Goal: Task Accomplishment & Management: Manage account settings

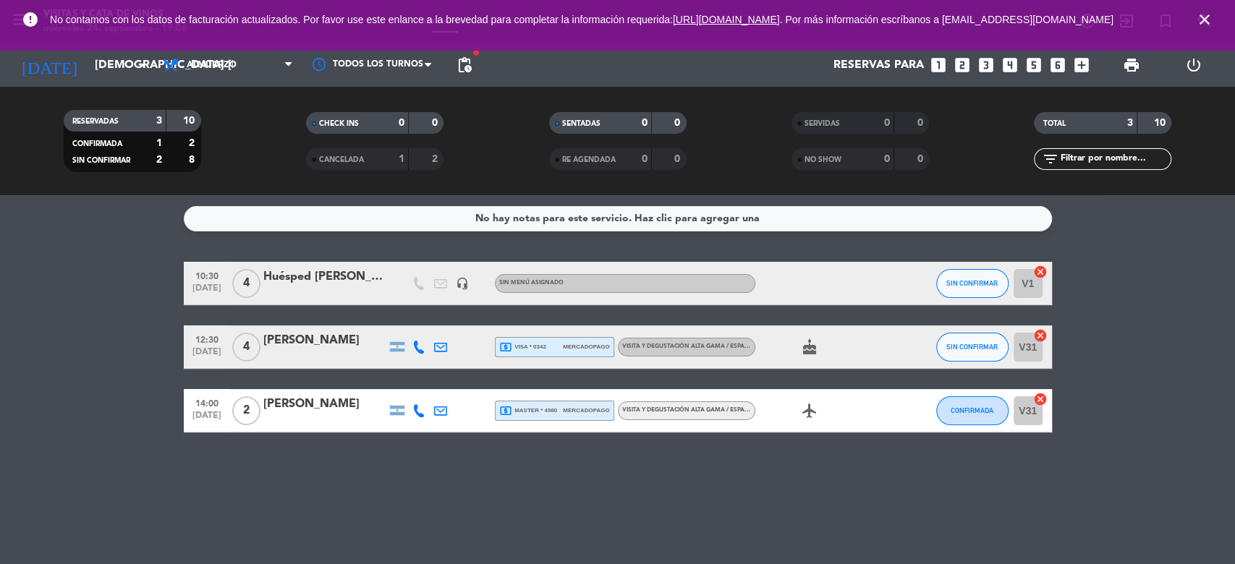
click at [1206, 22] on icon "close" at bounding box center [1203, 19] width 17 height 17
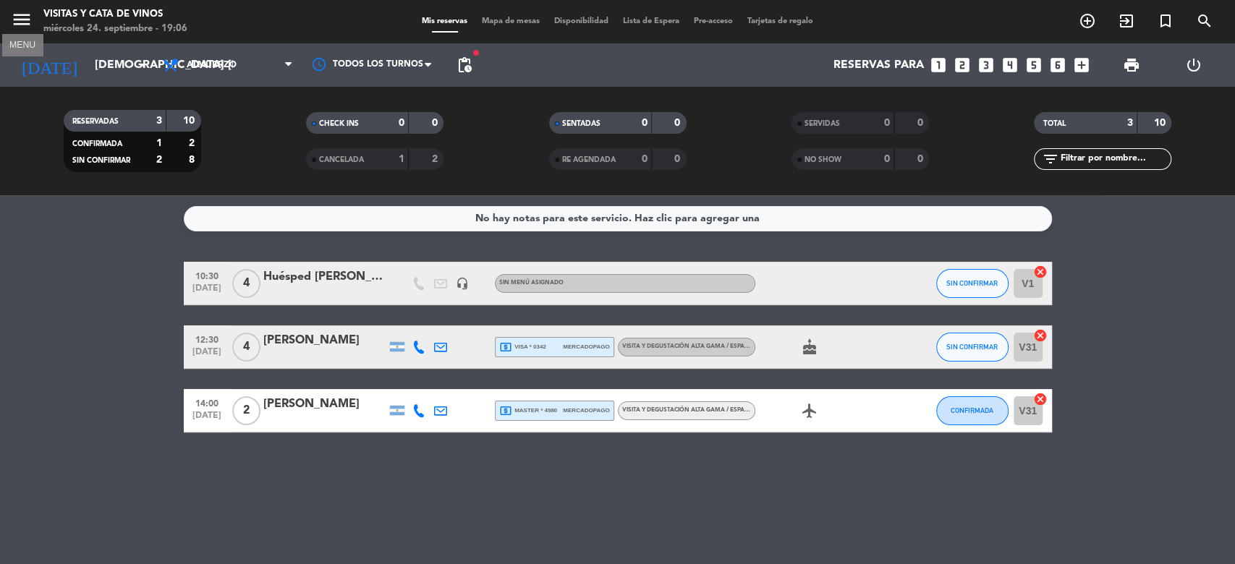
click at [25, 24] on icon "menu" at bounding box center [22, 20] width 22 height 22
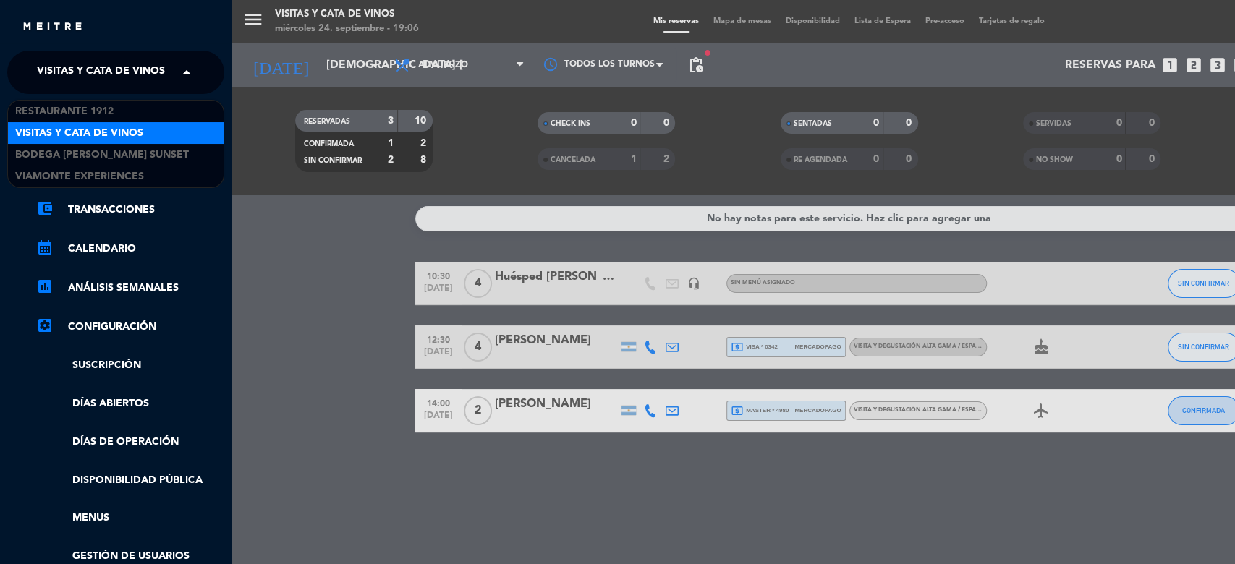
click at [94, 72] on span "Visitas y Cata de Vinos" at bounding box center [101, 72] width 128 height 30
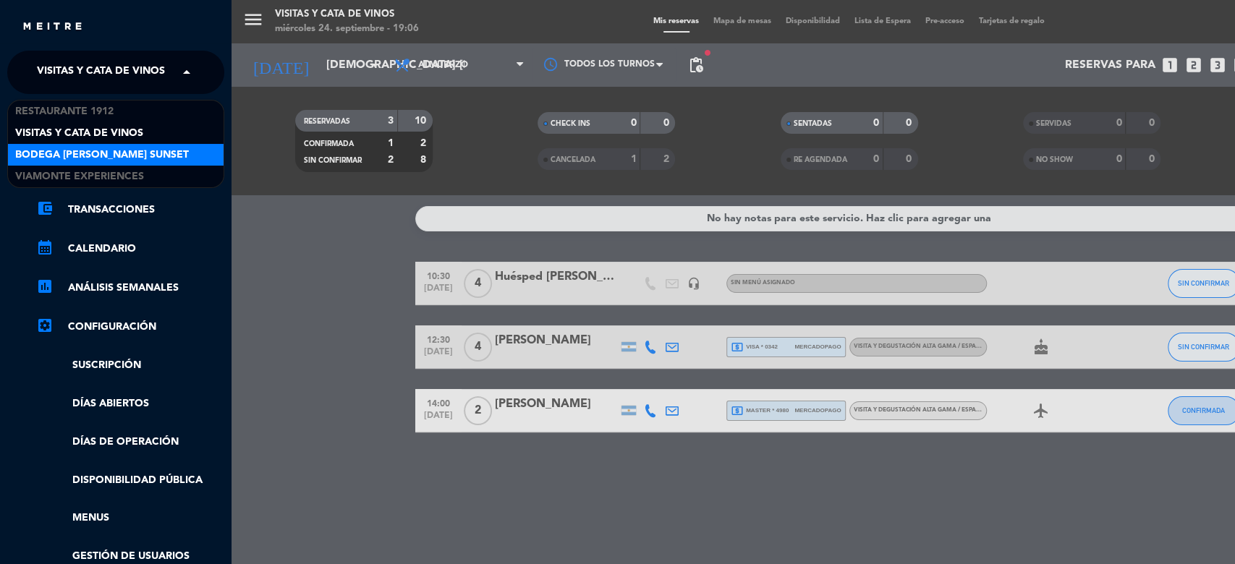
click at [115, 145] on div "Bodega [PERSON_NAME] Sunset" at bounding box center [116, 155] width 216 height 22
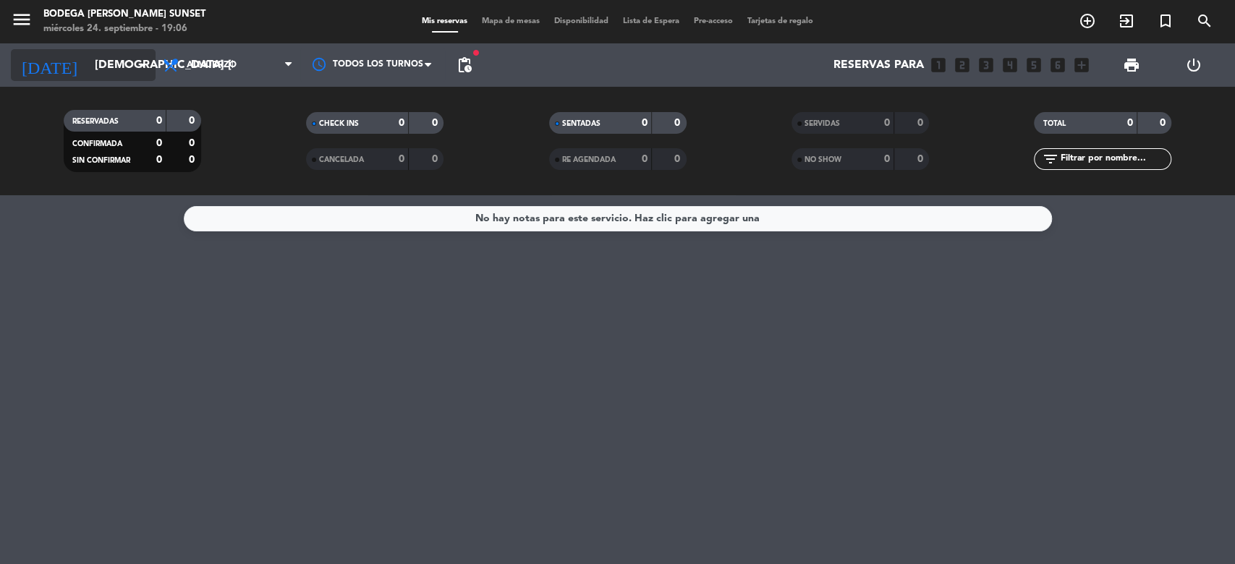
click at [117, 60] on input "[DEMOGRAPHIC_DATA] [DATE]" at bounding box center [164, 65] width 153 height 28
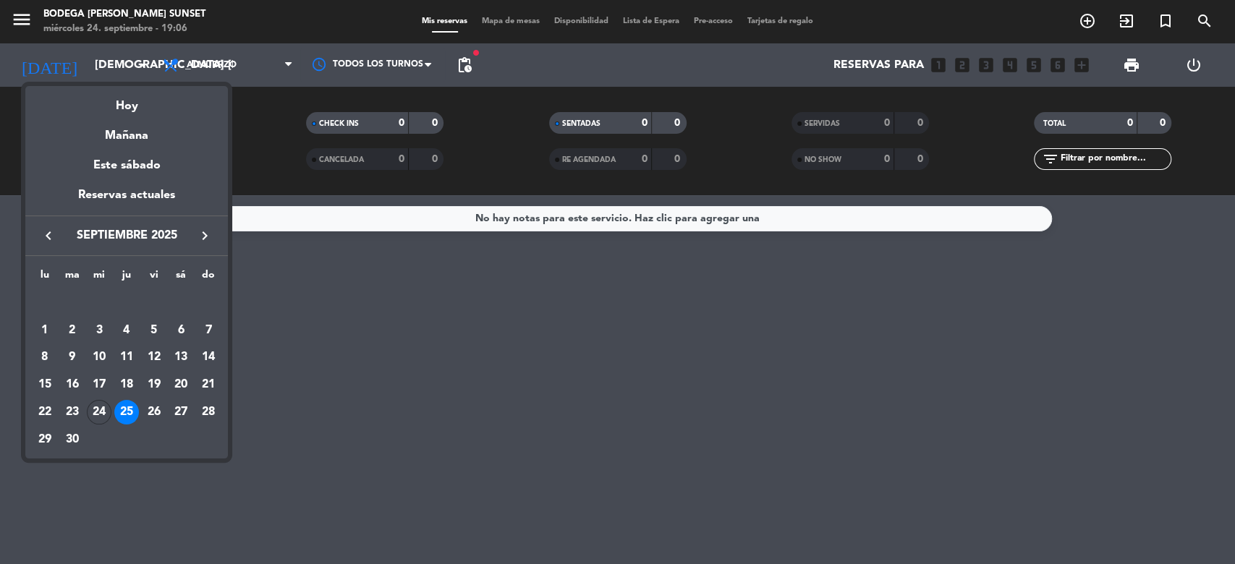
click at [206, 231] on icon "keyboard_arrow_right" at bounding box center [204, 235] width 17 height 17
click at [185, 354] on div "11" at bounding box center [181, 358] width 25 height 25
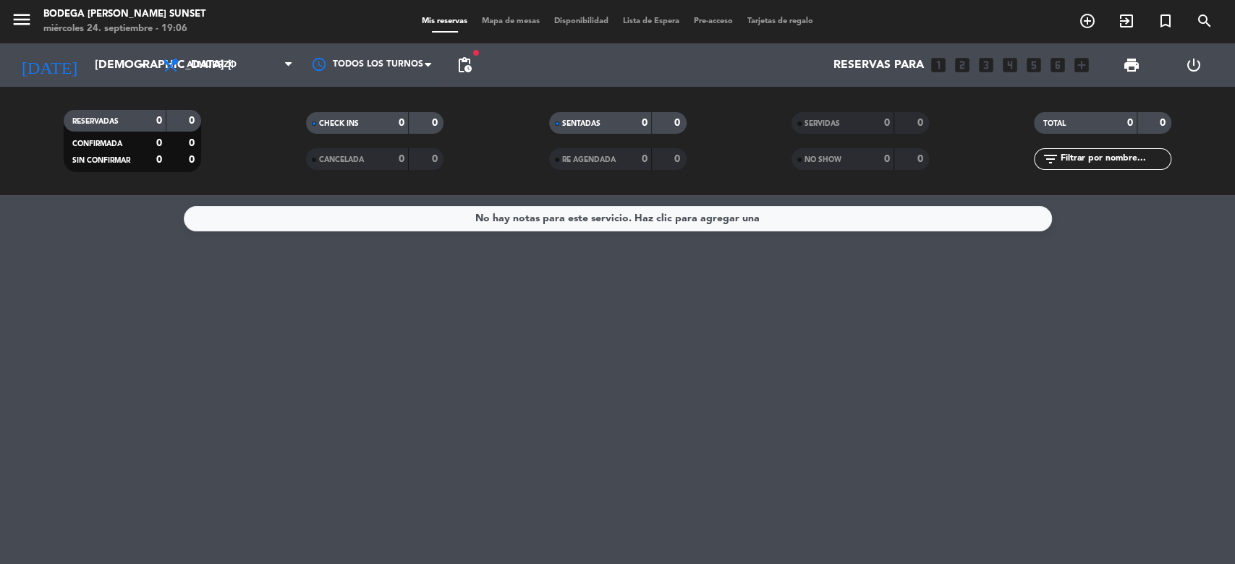
type input "sáb. [DATE]"
click at [236, 52] on span "Almuerzo" at bounding box center [227, 65] width 145 height 32
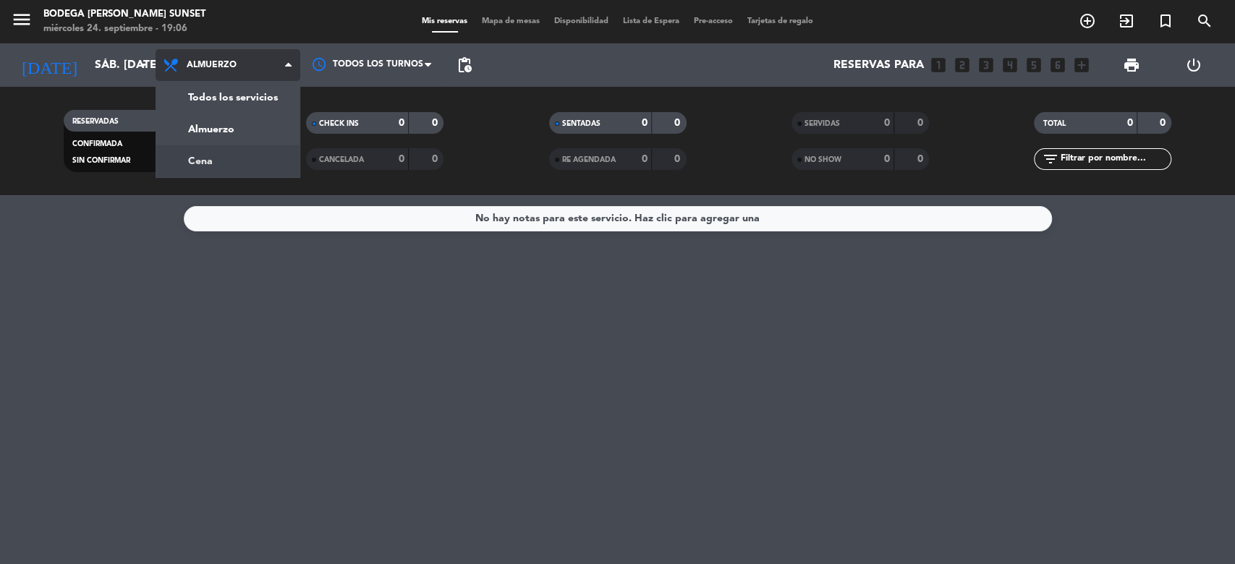
click at [243, 152] on div "menu Bodega [PERSON_NAME] Sunset miércoles 24. septiembre - 19:06 Mis reservas …" at bounding box center [617, 97] width 1235 height 195
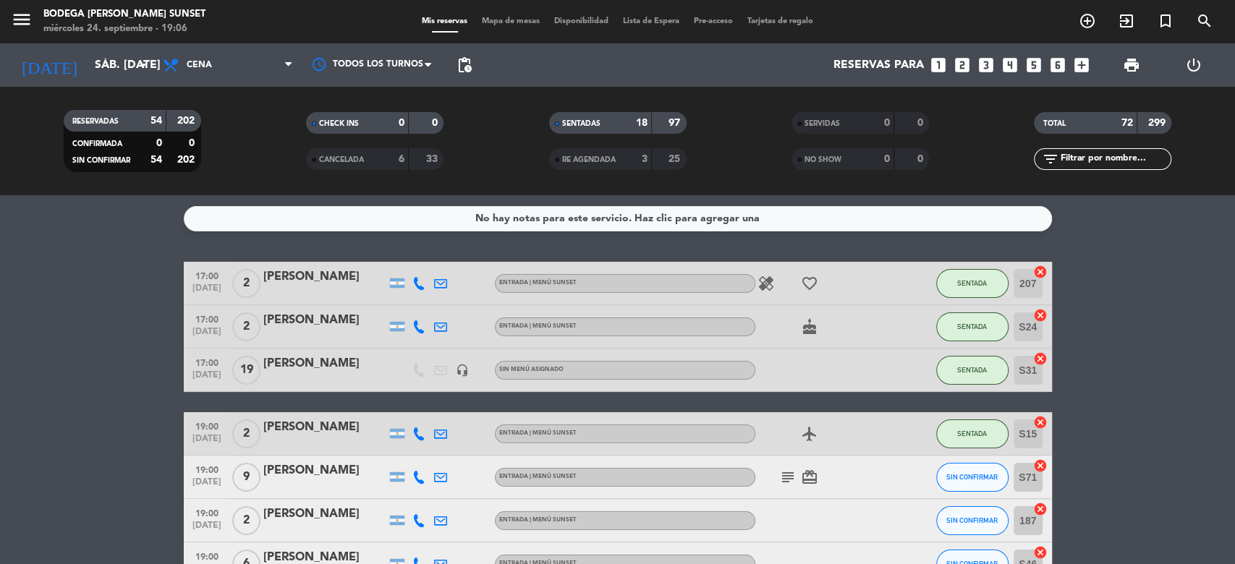
click at [1141, 157] on input "text" at bounding box center [1114, 159] width 112 height 16
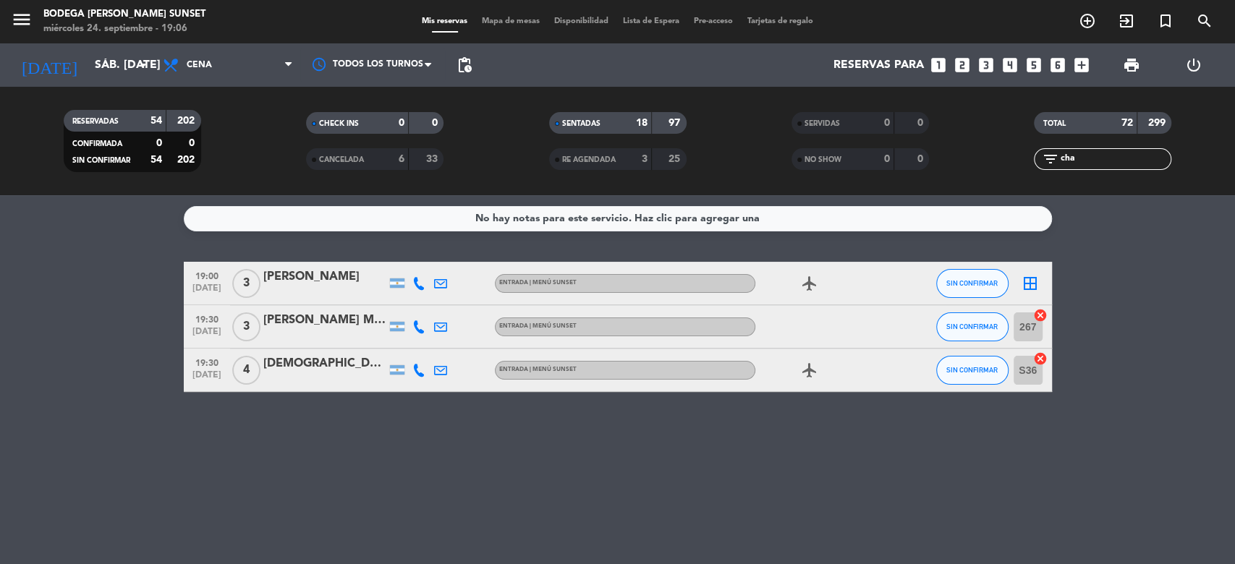
type input "cha"
click at [967, 281] on span "SIN CONFIRMAR" at bounding box center [971, 283] width 51 height 8
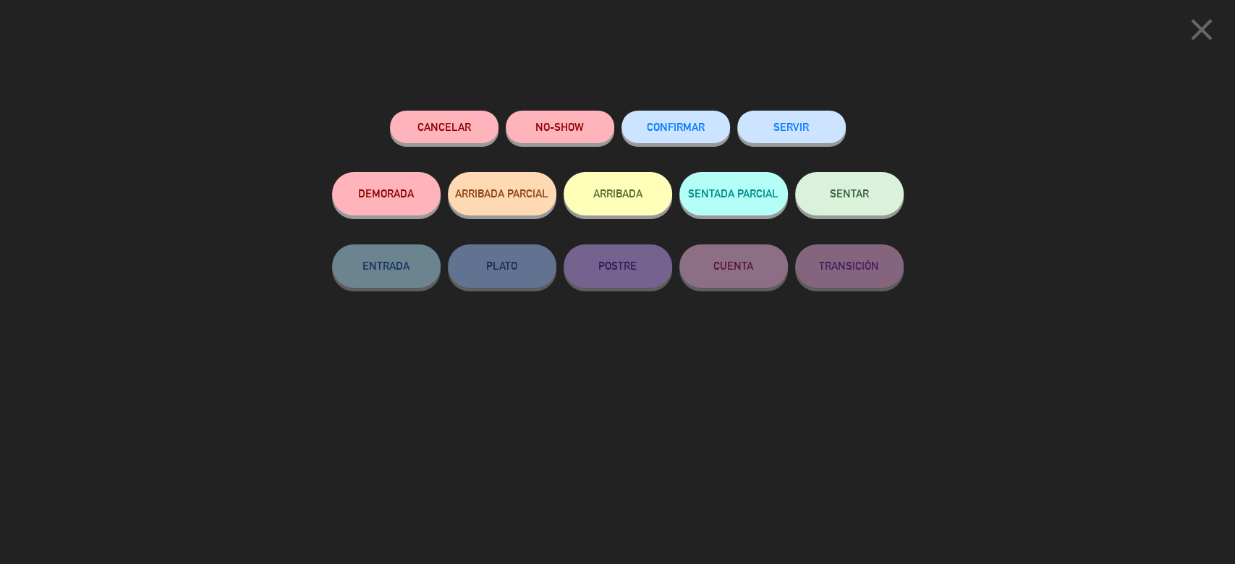
click at [848, 197] on span "SENTAR" at bounding box center [849, 193] width 39 height 12
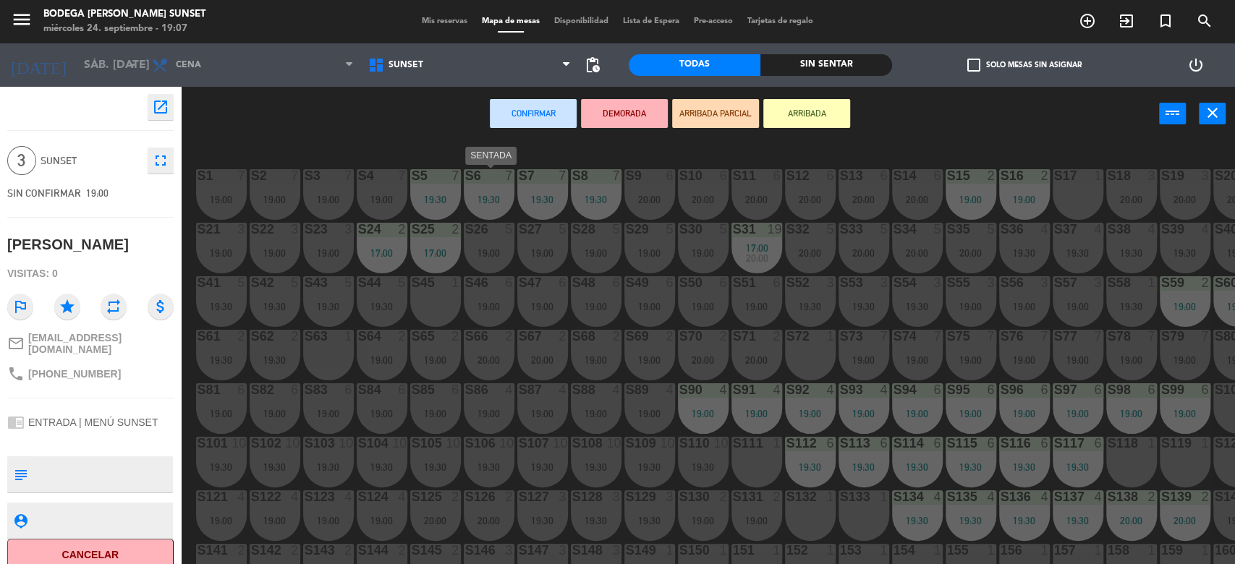
click at [492, 196] on div "19:30" at bounding box center [489, 200] width 51 height 10
click at [743, 250] on div "17:00" at bounding box center [756, 248] width 51 height 10
click at [1211, 116] on icon "close" at bounding box center [1211, 112] width 17 height 17
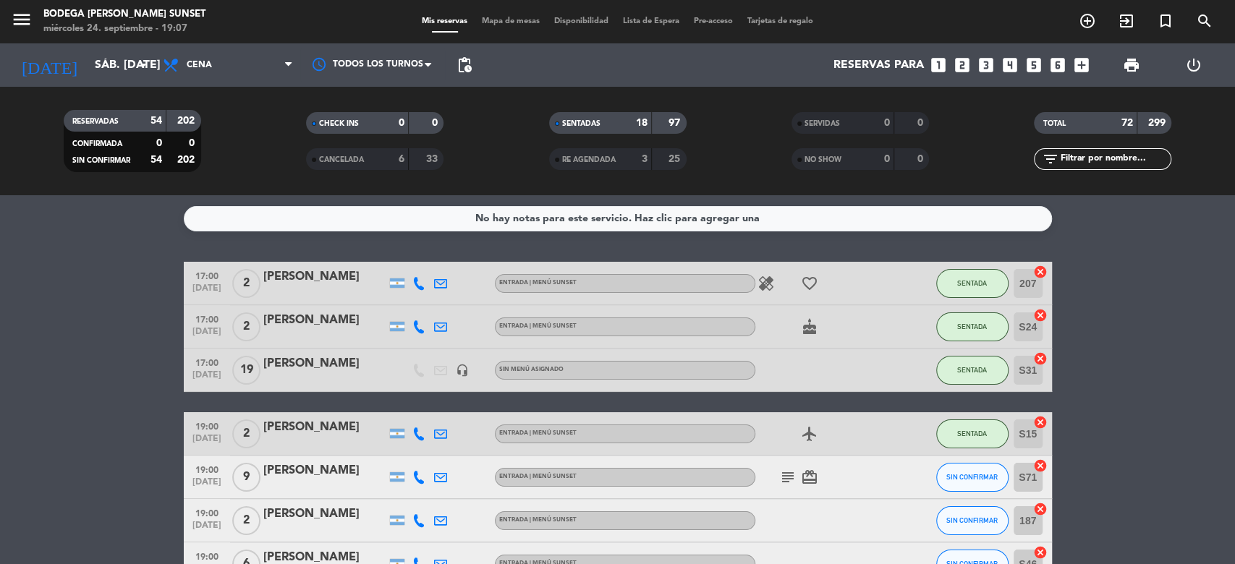
click at [1080, 155] on input "text" at bounding box center [1114, 159] width 112 height 16
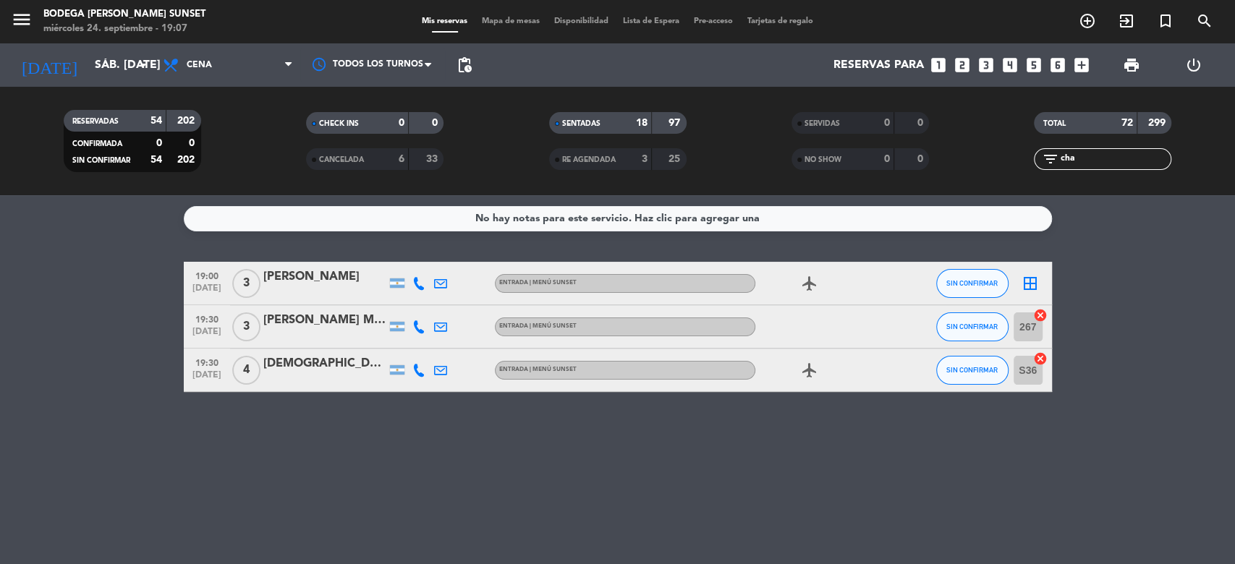
type input "cha"
click at [986, 281] on span "SIN CONFIRMAR" at bounding box center [971, 283] width 51 height 8
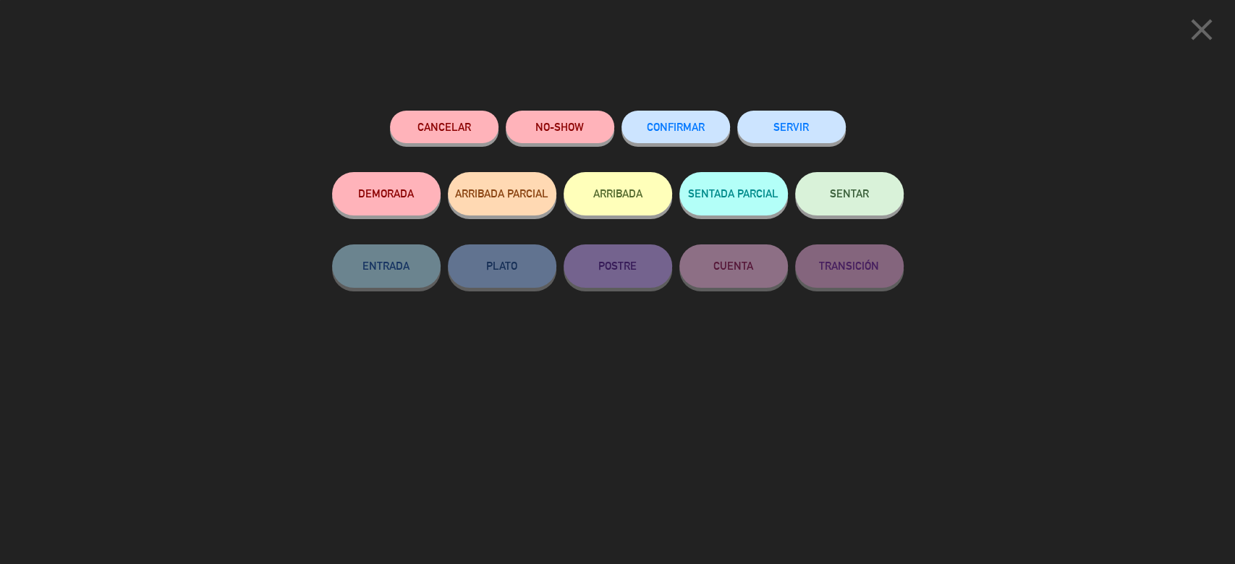
click at [868, 207] on button "SENTAR" at bounding box center [849, 193] width 108 height 43
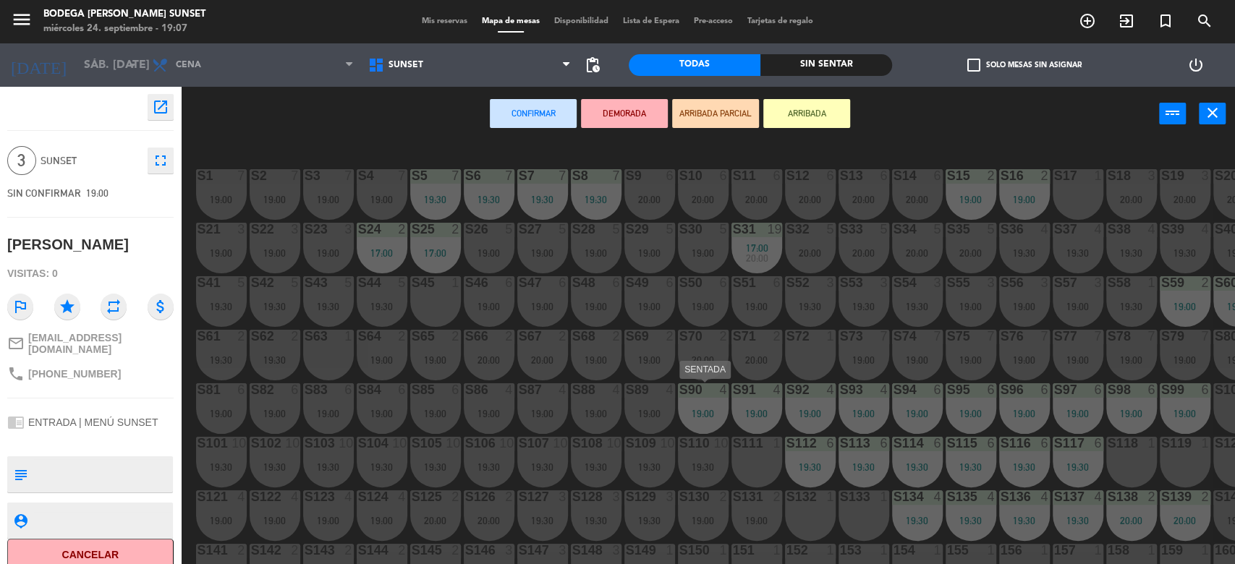
click at [711, 410] on div "19:00" at bounding box center [703, 414] width 51 height 10
click at [659, 409] on div "19:00" at bounding box center [649, 414] width 51 height 10
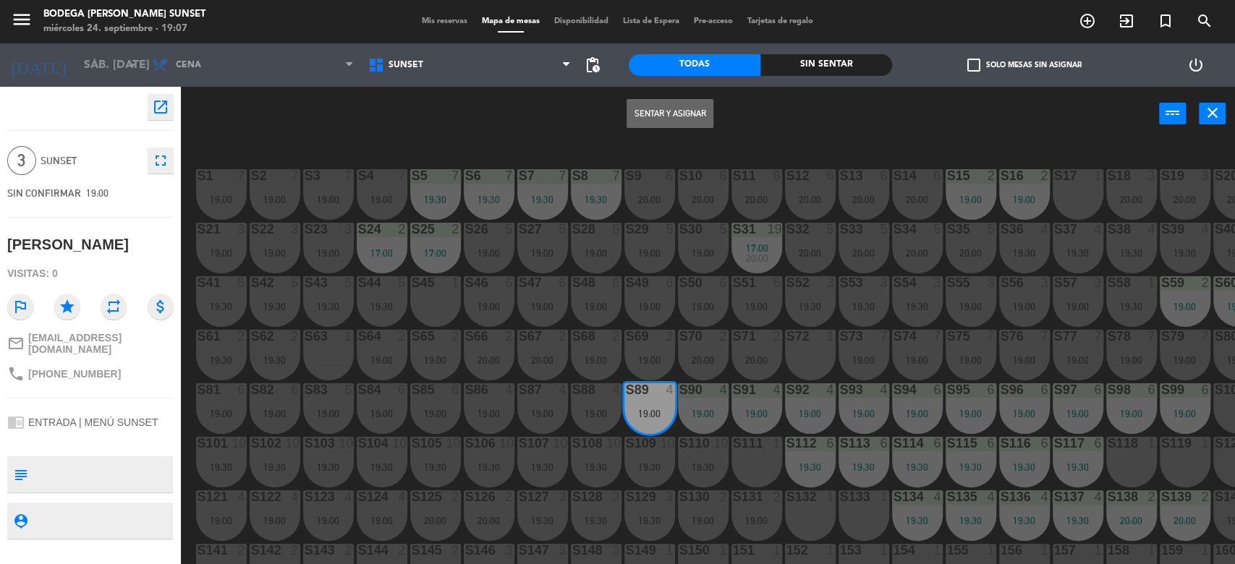
click at [673, 108] on button "Sentar y Asignar" at bounding box center [669, 113] width 87 height 29
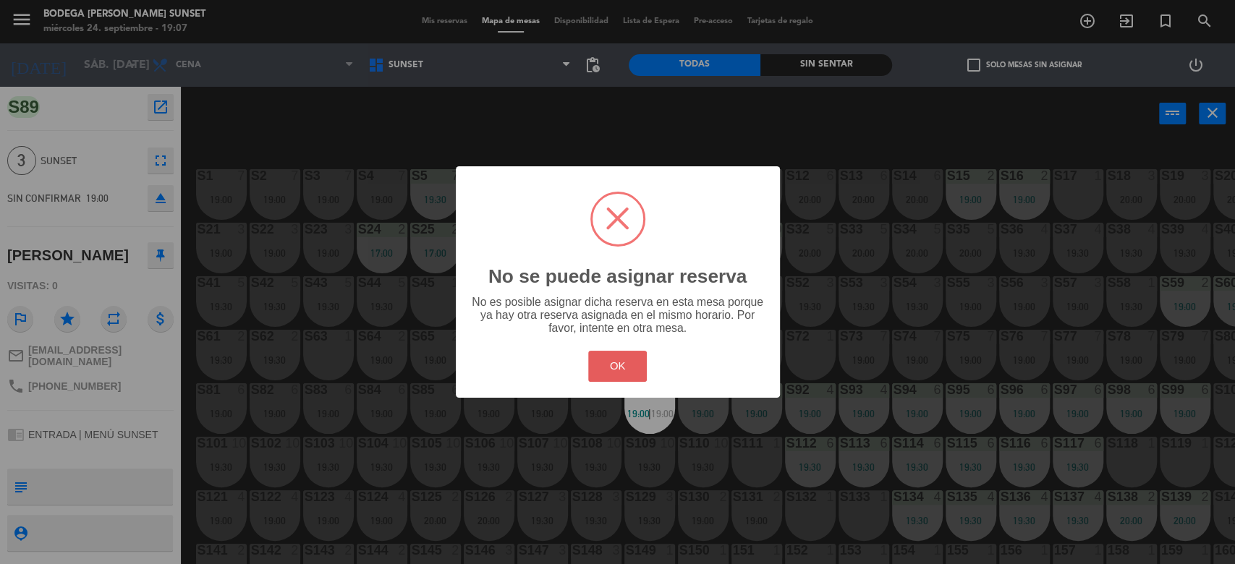
click at [615, 362] on button "OK" at bounding box center [617, 366] width 59 height 31
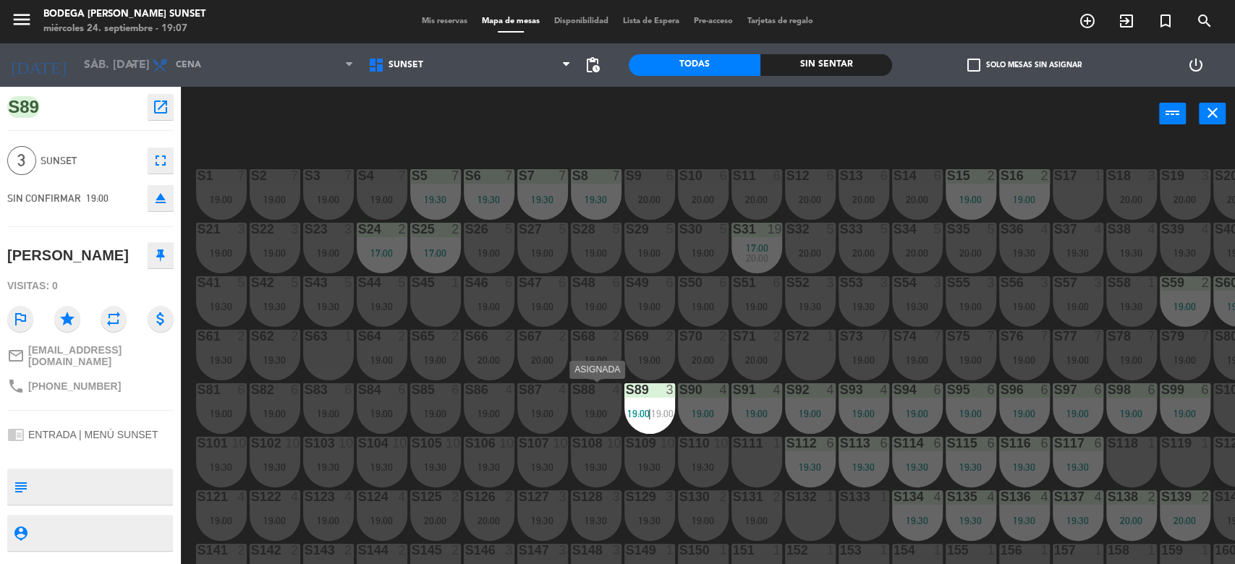
click at [601, 398] on div "S88 4 19:00" at bounding box center [596, 408] width 51 height 51
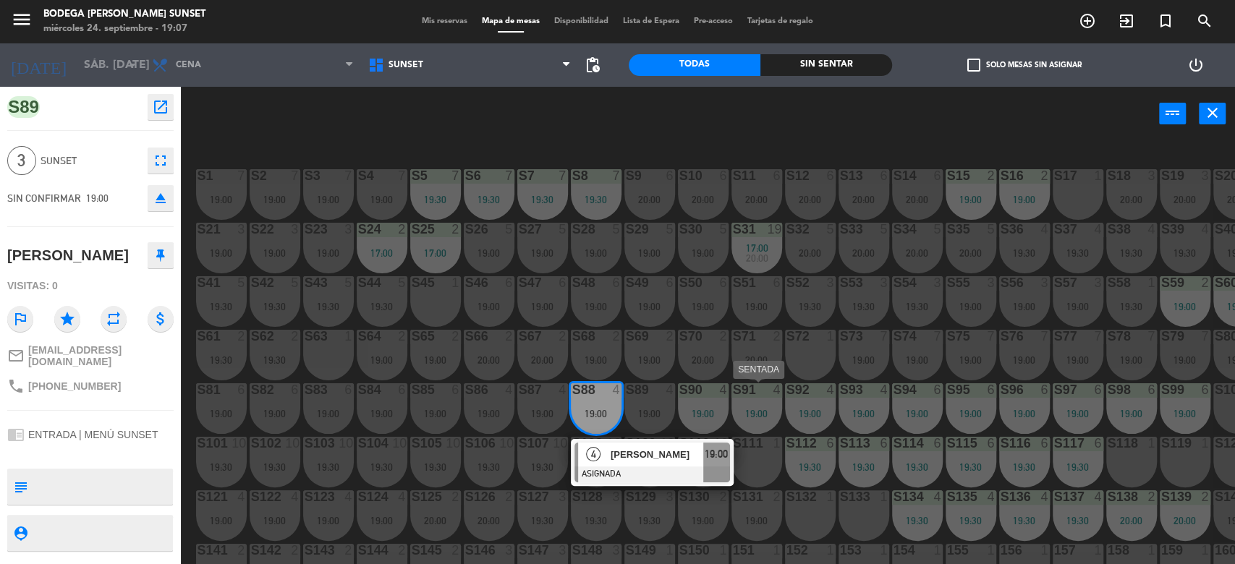
click at [762, 406] on div "S91 4 19:00" at bounding box center [756, 408] width 51 height 51
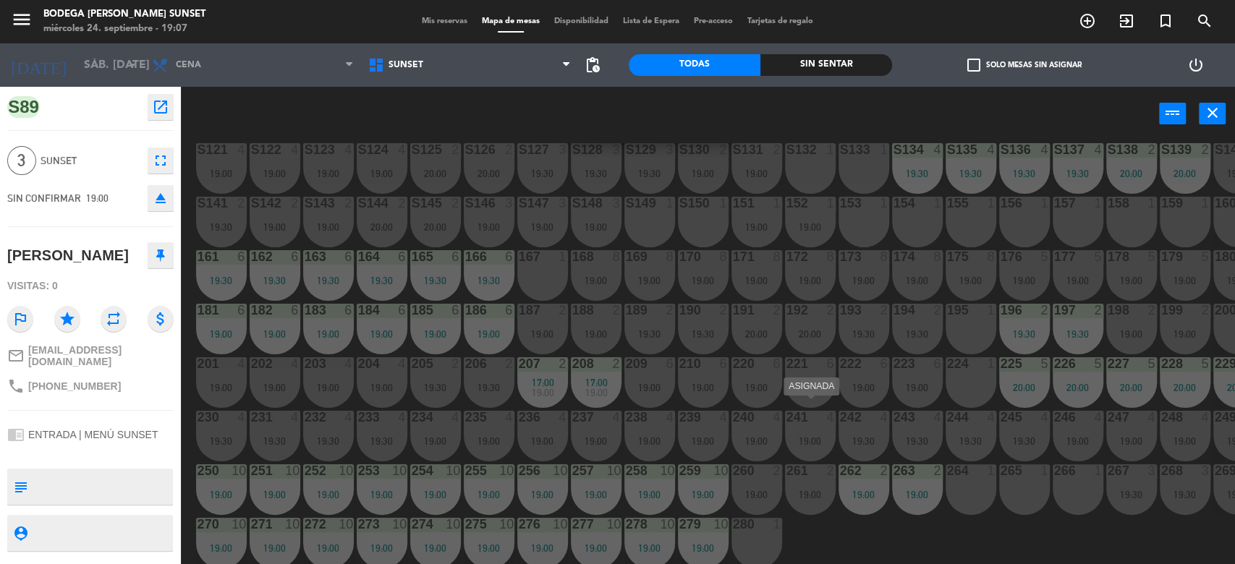
scroll to position [357, 0]
click at [733, 520] on div "280" at bounding box center [733, 522] width 1 height 13
click at [756, 519] on div at bounding box center [756, 522] width 24 height 13
click at [720, 526] on div "279 10 19:00" at bounding box center [703, 541] width 51 height 51
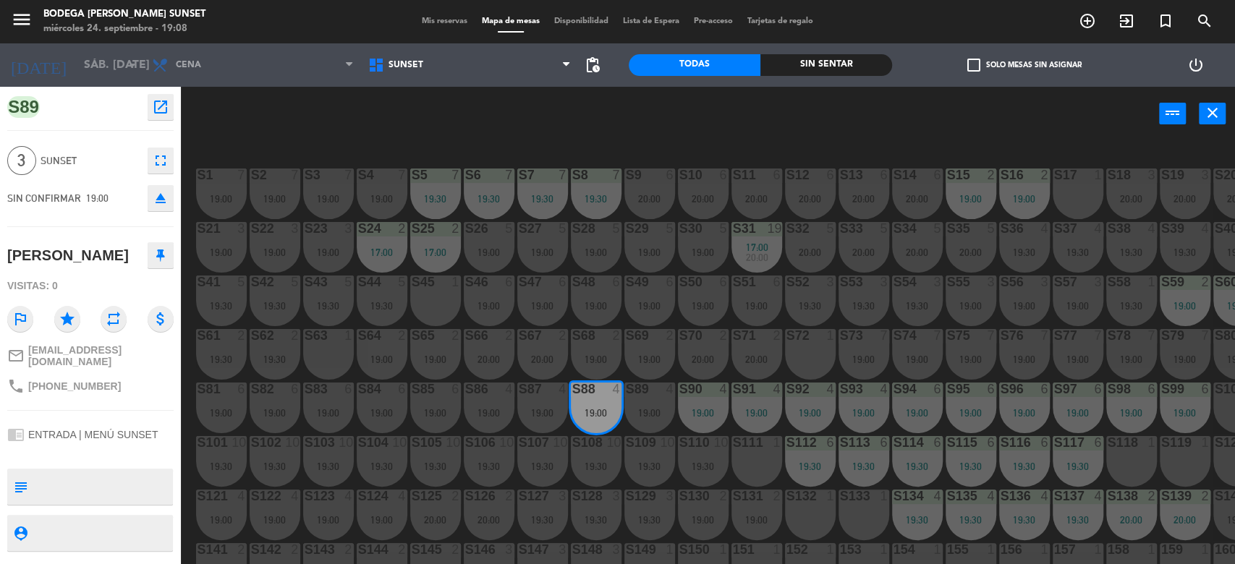
scroll to position [0, 0]
click at [538, 406] on div "S87 4 19:00" at bounding box center [542, 408] width 51 height 51
click at [497, 396] on div "S86 4" at bounding box center [489, 390] width 51 height 14
click at [438, 402] on div "S85 6 19:00" at bounding box center [435, 408] width 51 height 51
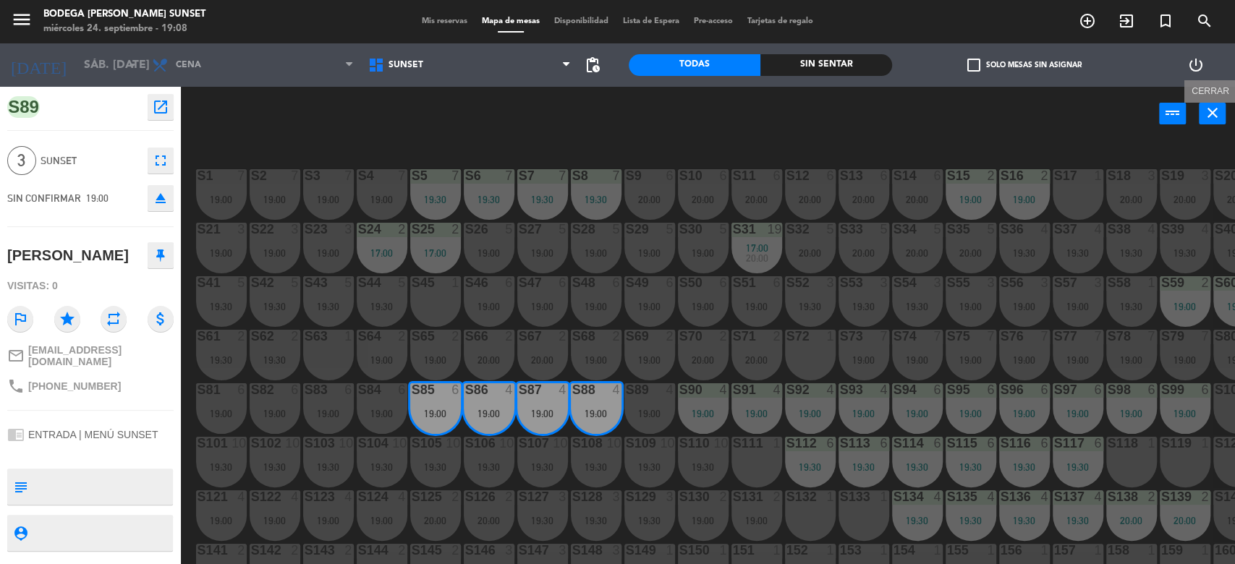
click at [1216, 105] on icon "close" at bounding box center [1211, 112] width 17 height 17
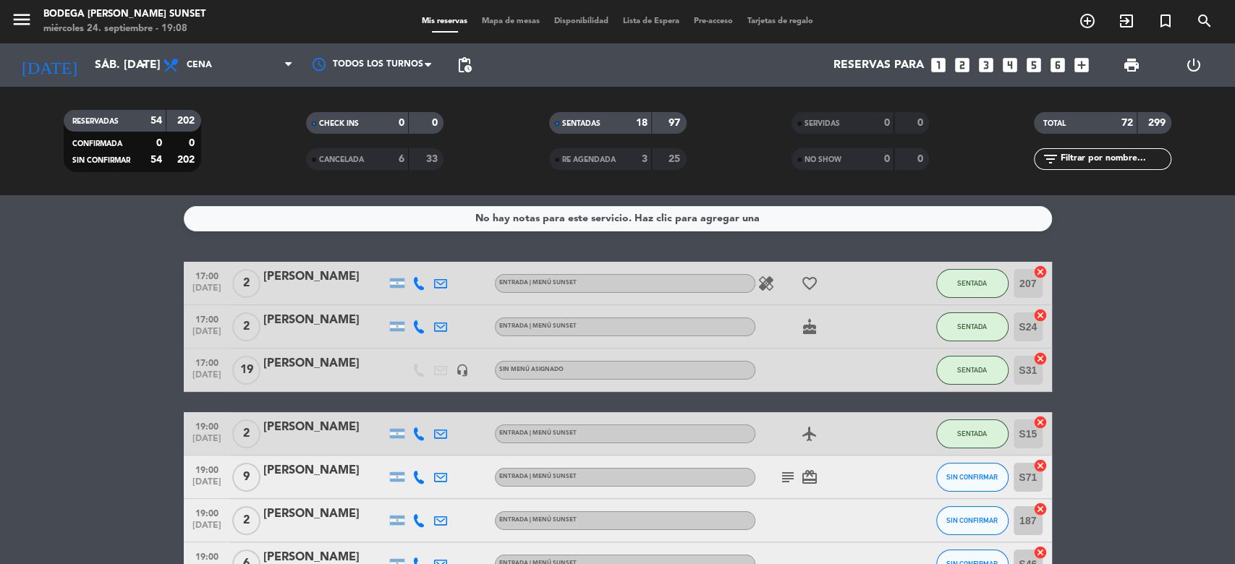
click at [1125, 162] on input "text" at bounding box center [1114, 159] width 112 height 16
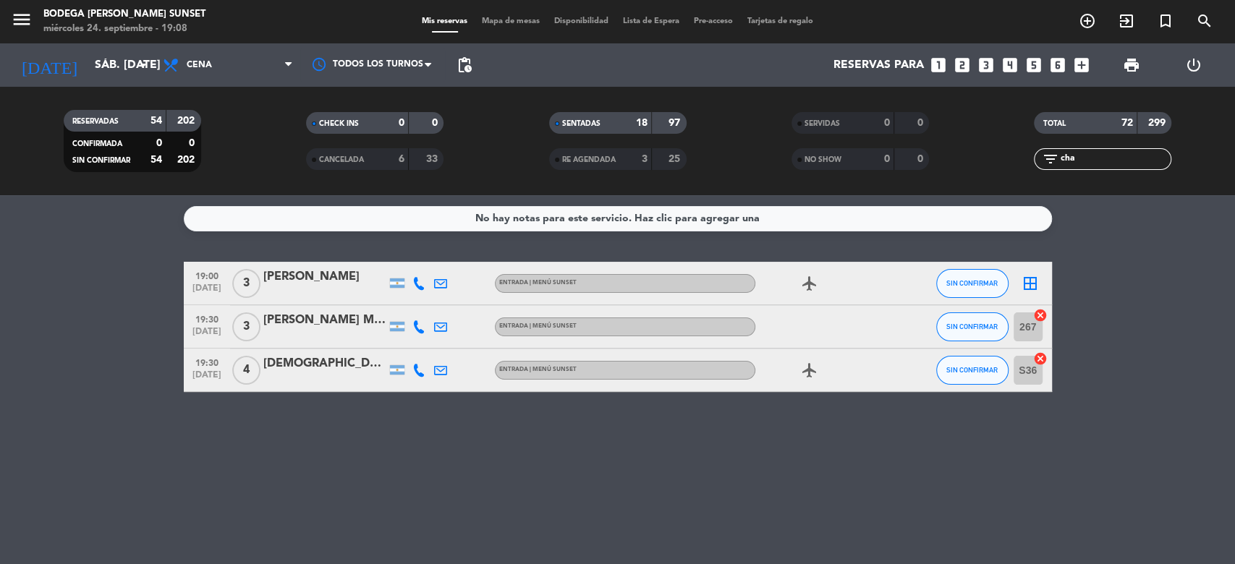
type input "cha"
click at [968, 289] on button "SIN CONFIRMAR" at bounding box center [972, 283] width 72 height 29
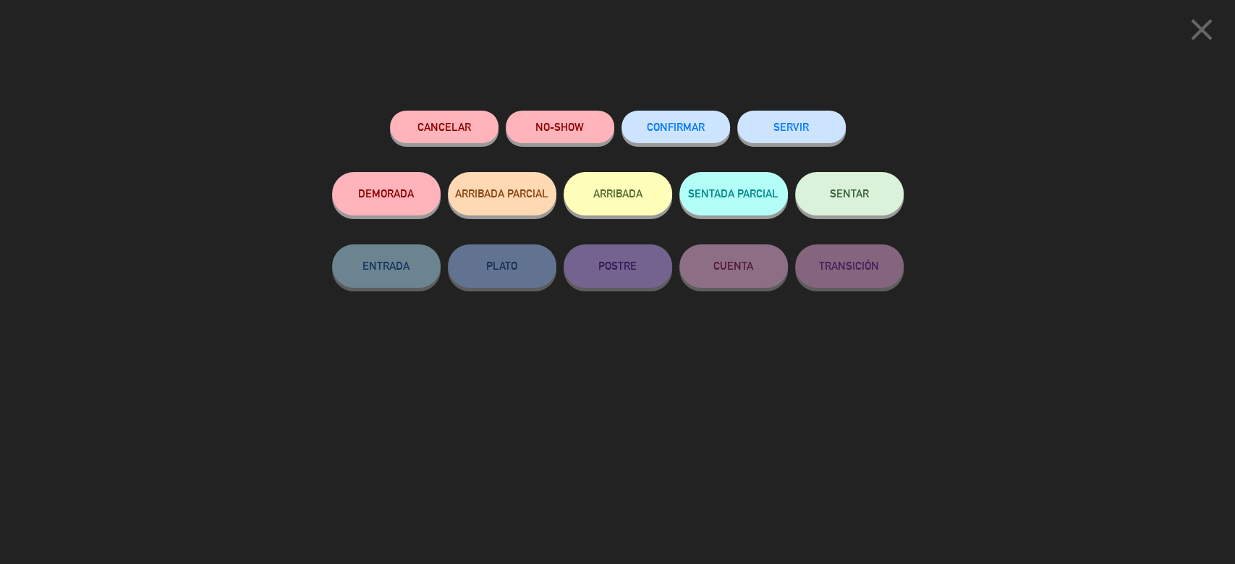
click at [845, 196] on span "SENTAR" at bounding box center [849, 193] width 39 height 12
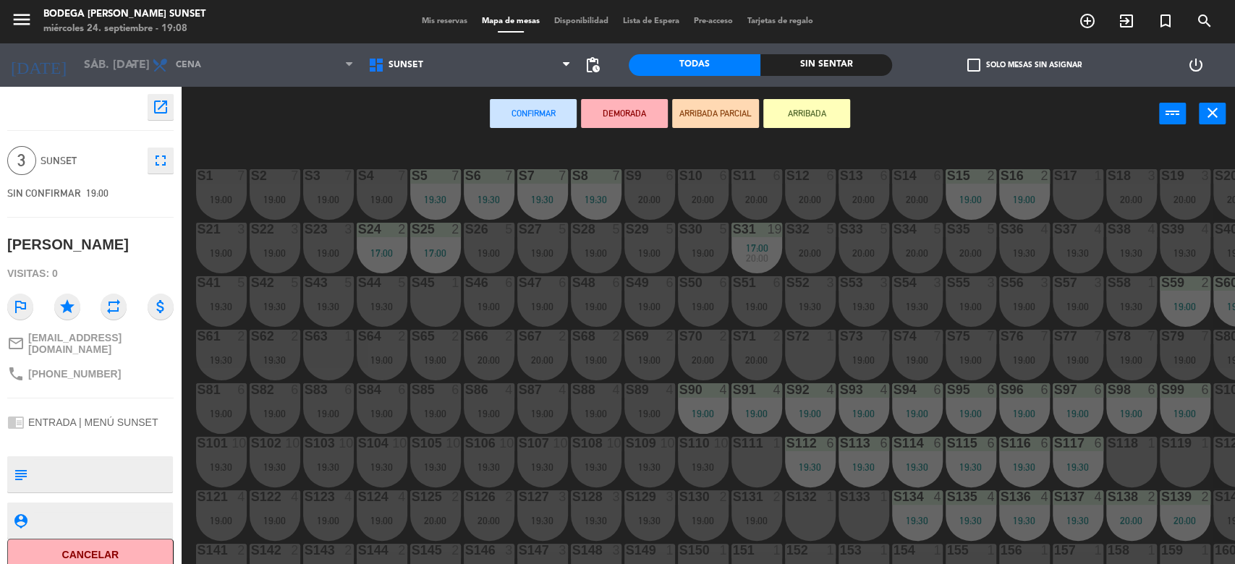
click at [1065, 188] on div "S17 1" at bounding box center [1077, 194] width 51 height 51
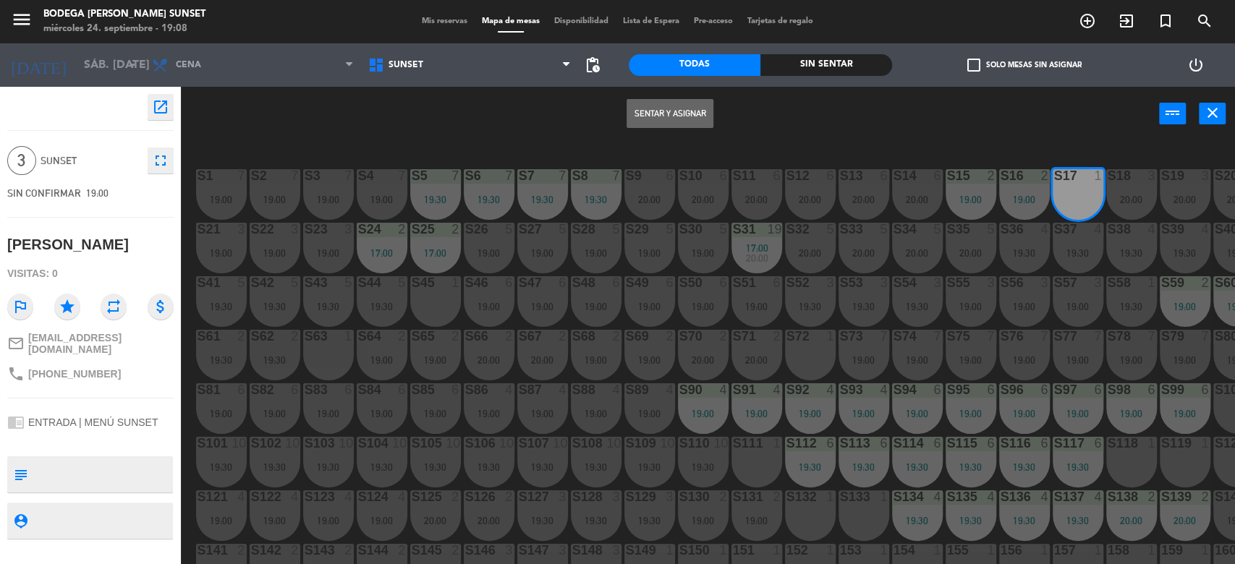
click at [647, 109] on button "Sentar y Asignar" at bounding box center [669, 113] width 87 height 29
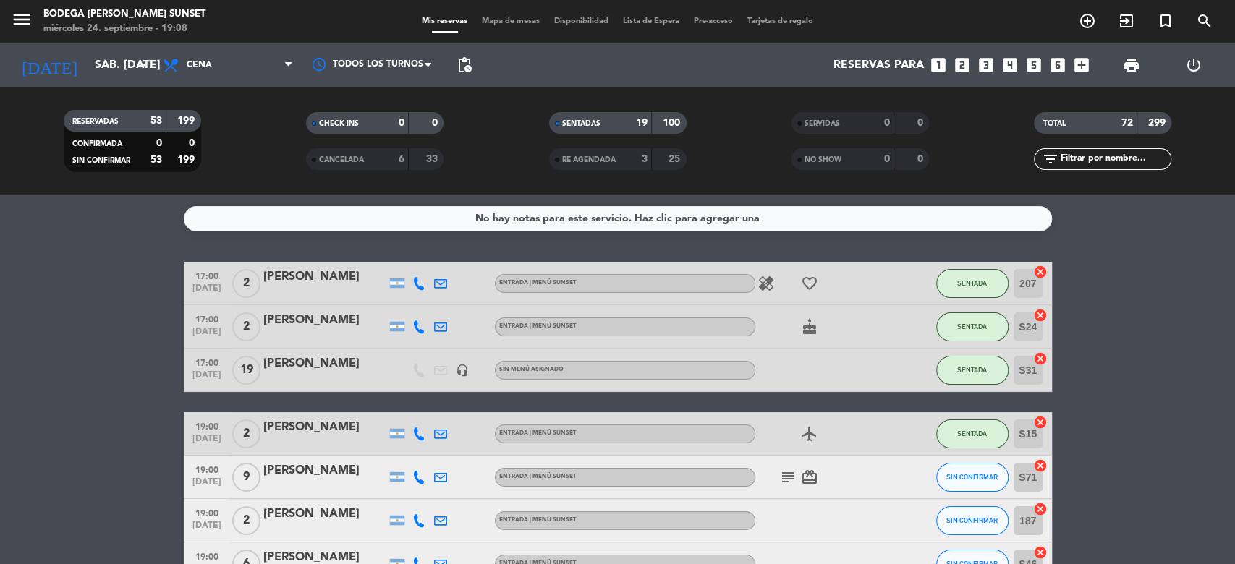
click at [1082, 160] on input "text" at bounding box center [1114, 159] width 112 height 16
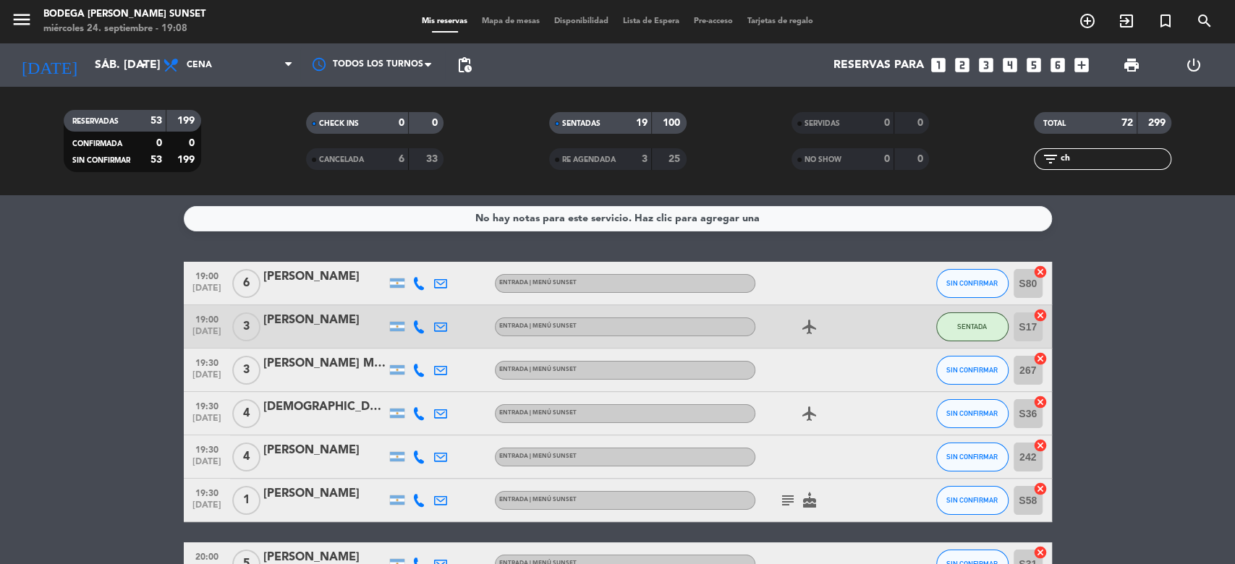
type input "c"
